Goal: Information Seeking & Learning: Learn about a topic

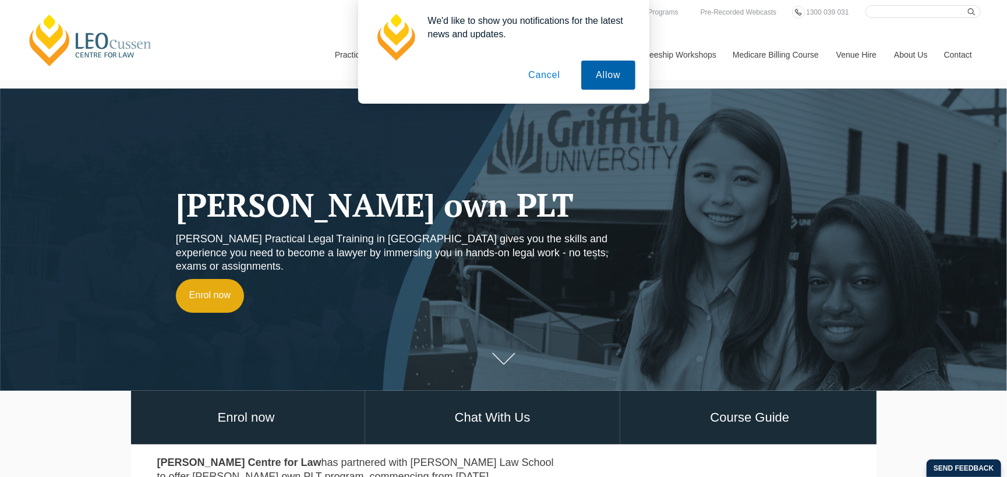
click at [605, 72] on button "Allow" at bounding box center [608, 75] width 54 height 29
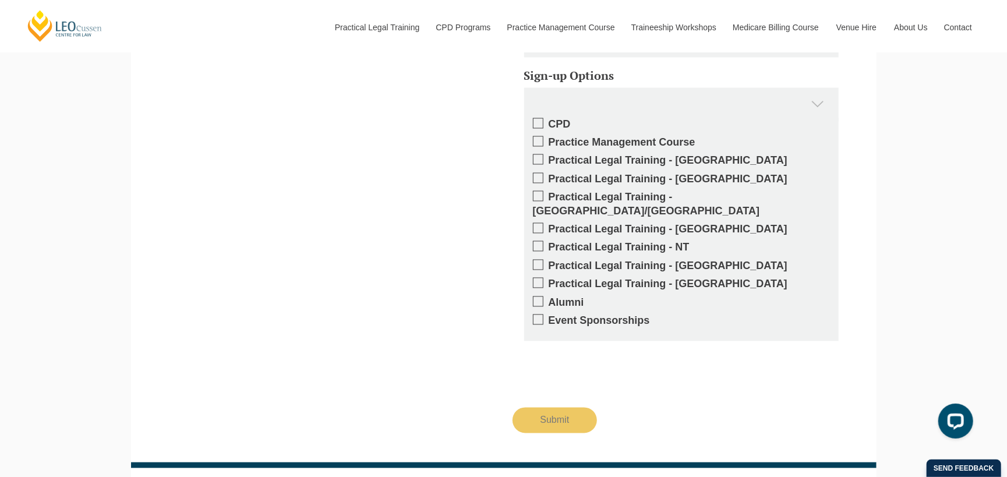
scroll to position [1398, 0]
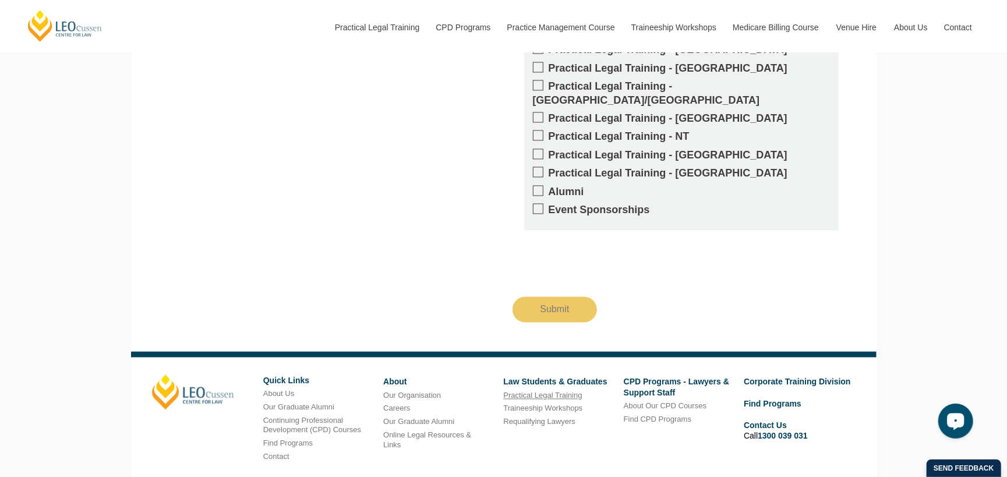
click at [548, 391] on link "Practical Legal Training" at bounding box center [542, 395] width 79 height 9
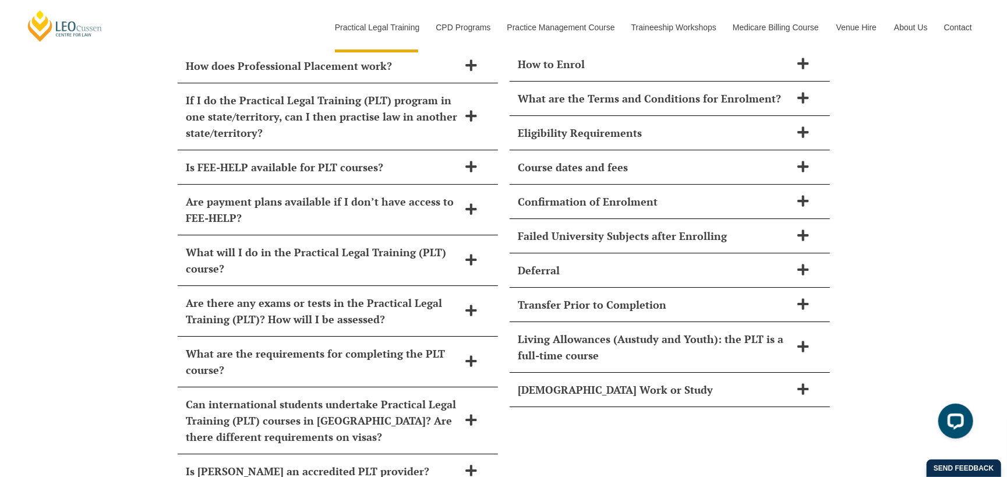
scroll to position [5183, 0]
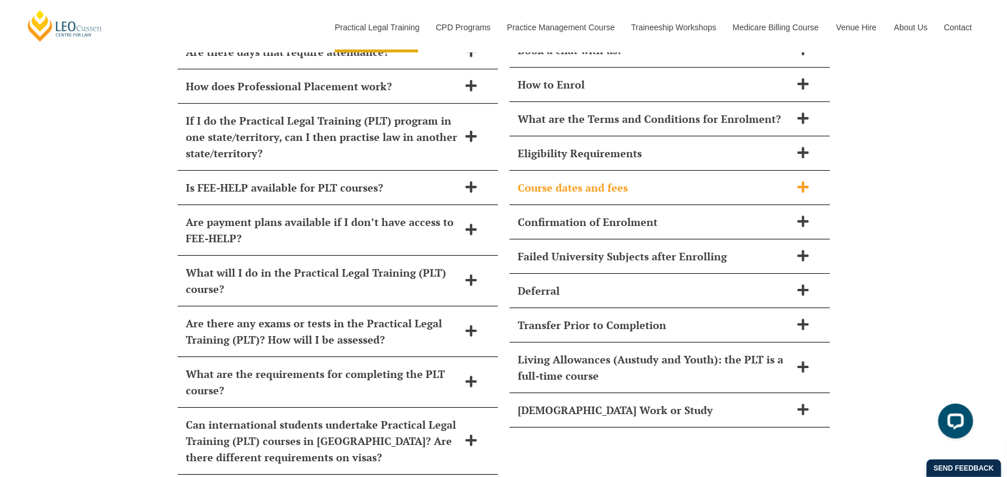
click at [799, 181] on icon at bounding box center [802, 186] width 11 height 11
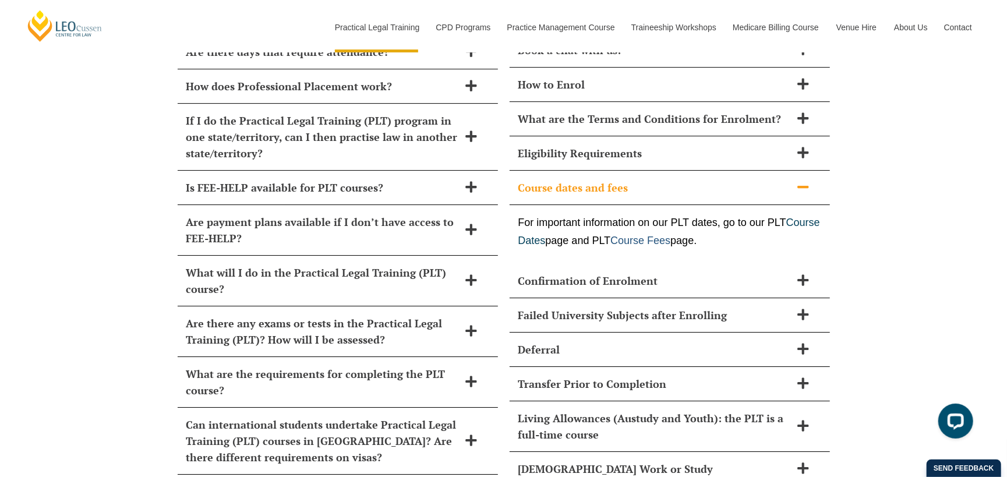
click at [670, 235] on link "Course Fees" at bounding box center [640, 241] width 60 height 12
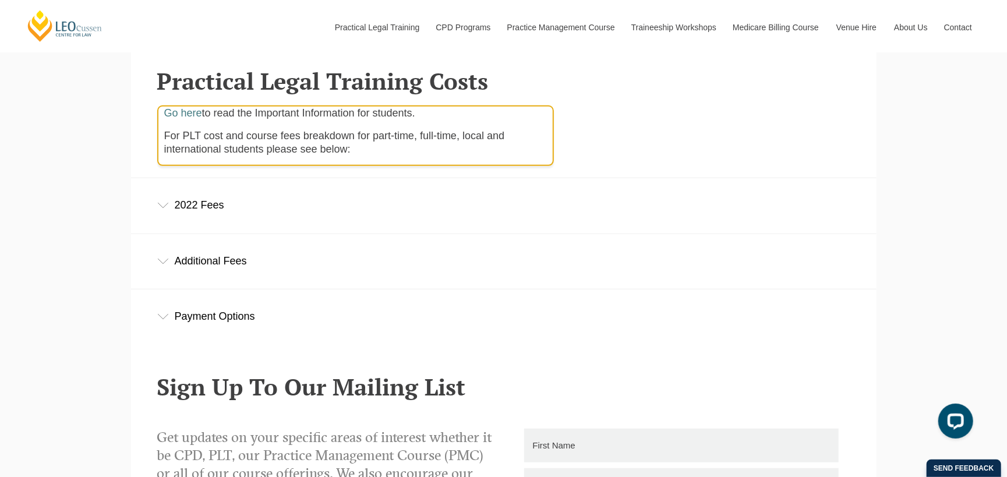
scroll to position [466, 0]
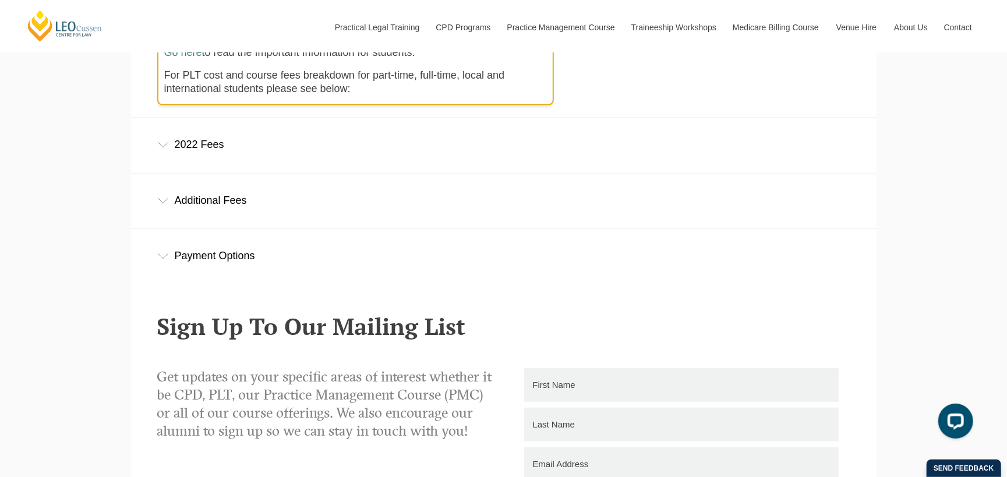
click at [161, 151] on div "2022 Fees" at bounding box center [503, 145] width 745 height 54
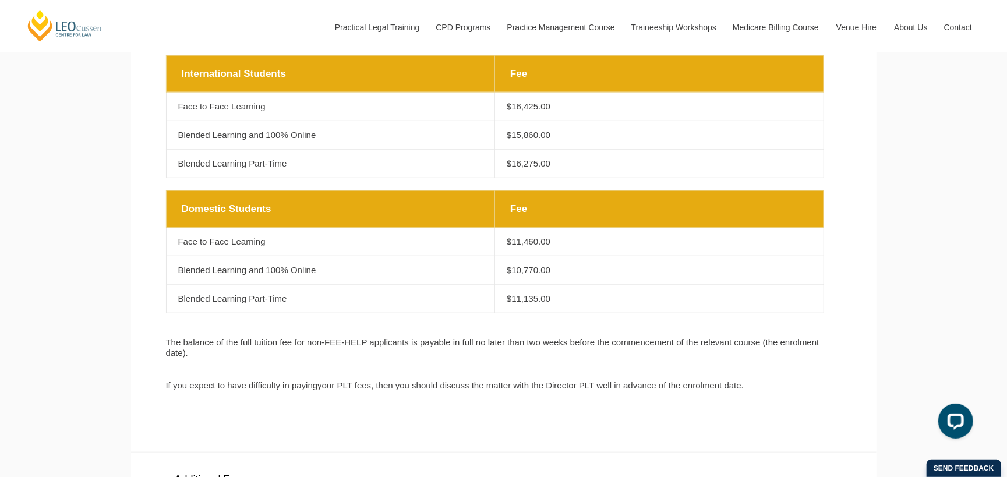
scroll to position [641, 0]
